Goal: Task Accomplishment & Management: Use online tool/utility

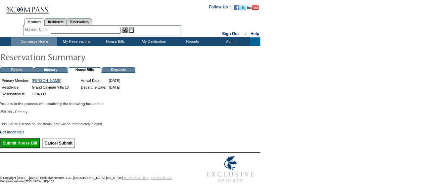
click at [26, 147] on input "Submit House Bill" at bounding box center [20, 143] width 40 height 10
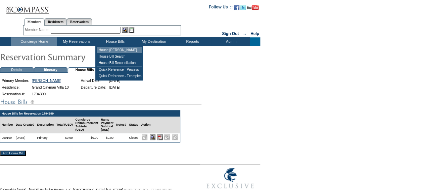
click at [113, 48] on td "House [PERSON_NAME]" at bounding box center [119, 50] width 45 height 6
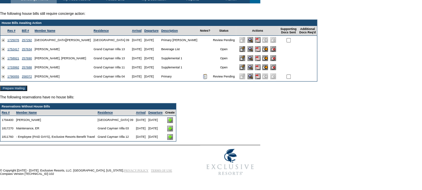
scroll to position [55, 0]
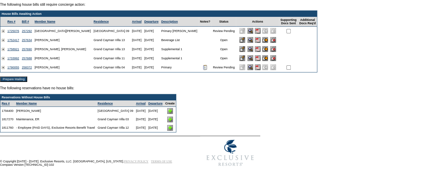
click at [173, 110] on img at bounding box center [170, 111] width 6 height 6
